Goal: Task Accomplishment & Management: Manage account settings

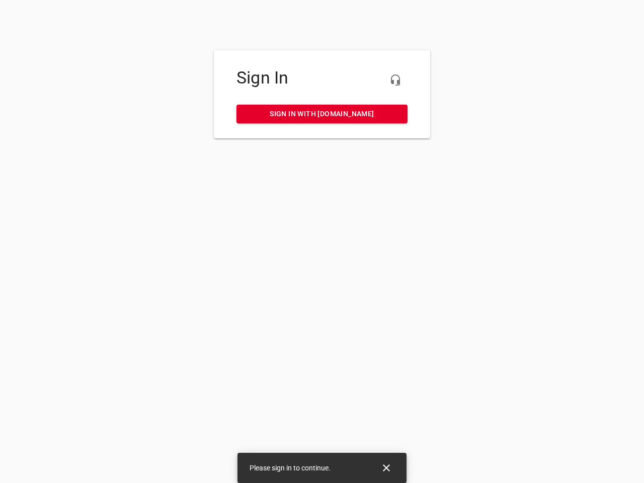
click at [395, 80] on icon "button" at bounding box center [395, 80] width 12 height 12
click at [386, 468] on icon "Close" at bounding box center [386, 467] width 7 height 7
